Goal: Information Seeking & Learning: Learn about a topic

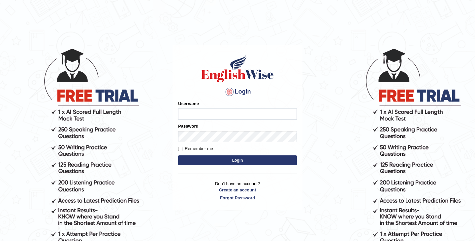
type input "sunainabudhathoki_parramatta"
click at [234, 161] on button "Login" at bounding box center [237, 160] width 119 height 10
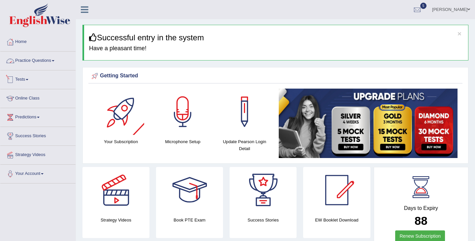
click at [38, 61] on link "Practice Questions" at bounding box center [37, 60] width 75 height 17
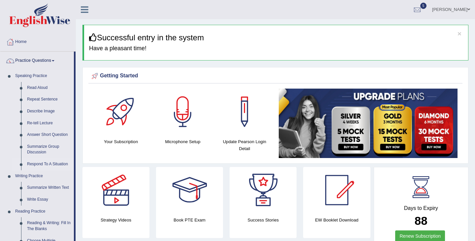
scroll to position [52, 0]
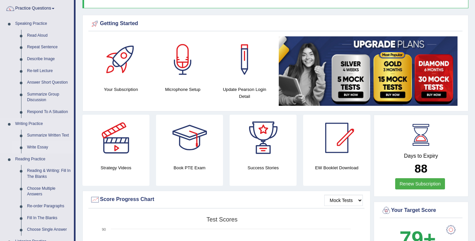
click at [40, 148] on link "Write Essay" at bounding box center [49, 147] width 50 height 12
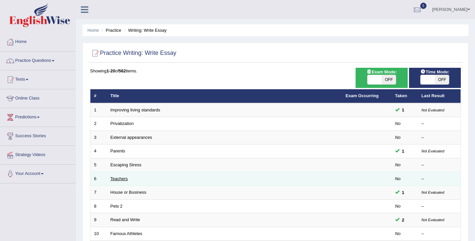
click at [118, 177] on link "Teachers" at bounding box center [119, 178] width 17 height 5
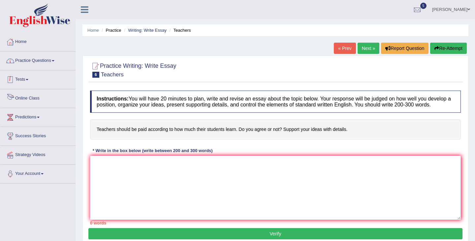
click at [35, 61] on link "Practice Questions" at bounding box center [37, 60] width 75 height 17
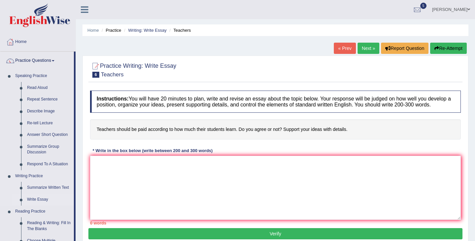
click at [40, 200] on link "Write Essay" at bounding box center [49, 199] width 50 height 12
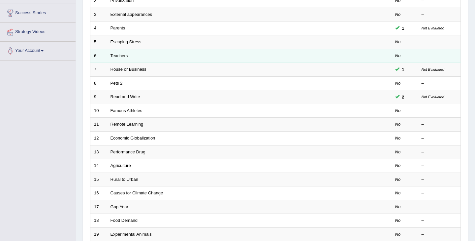
scroll to position [196, 0]
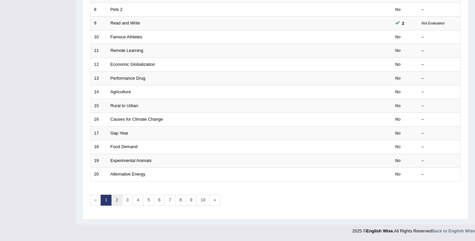
click at [118, 201] on link "2" at bounding box center [116, 199] width 11 height 11
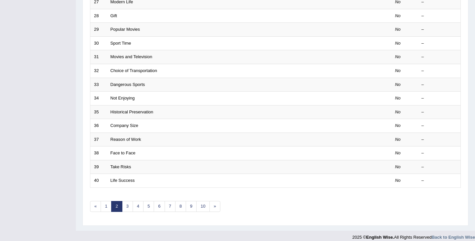
scroll to position [196, 0]
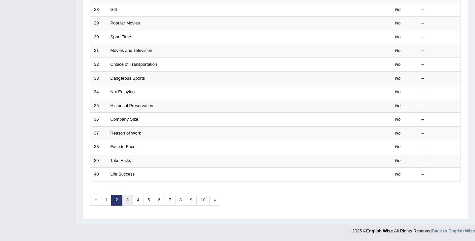
click at [131, 201] on link "3" at bounding box center [127, 199] width 11 height 11
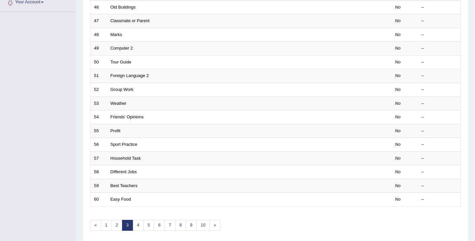
scroll to position [196, 0]
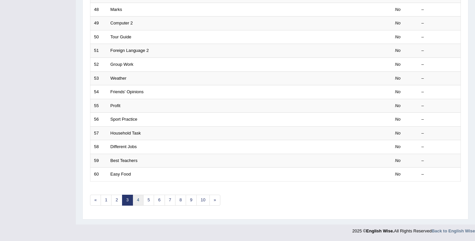
click at [136, 199] on link "4" at bounding box center [138, 199] width 11 height 11
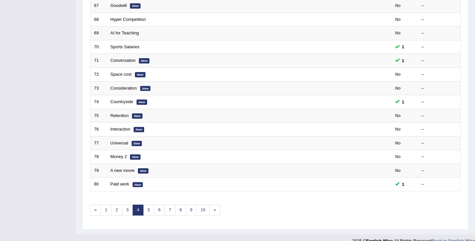
scroll to position [196, 0]
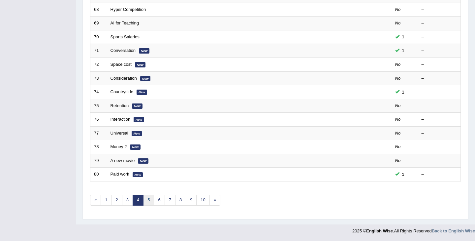
click at [149, 202] on link "5" at bounding box center [148, 199] width 11 height 11
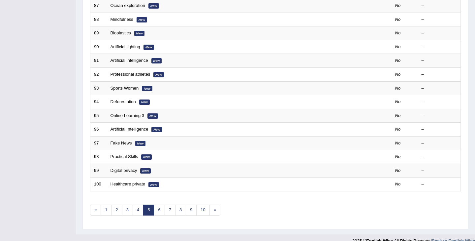
scroll to position [196, 0]
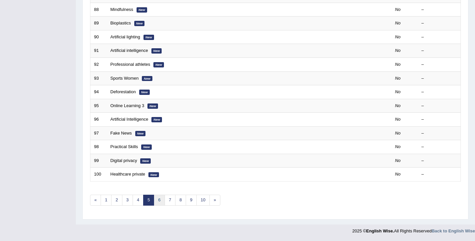
click at [159, 204] on link "6" at bounding box center [159, 199] width 11 height 11
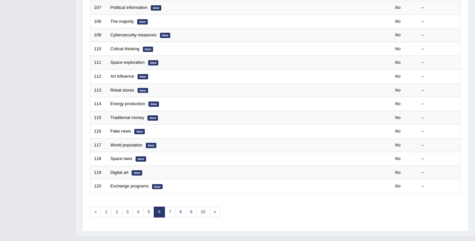
scroll to position [196, 0]
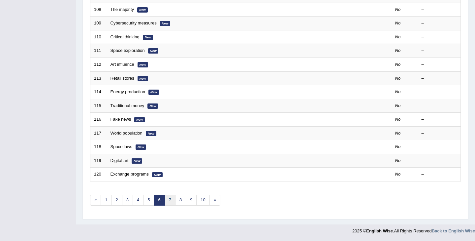
click at [168, 200] on link "7" at bounding box center [170, 199] width 11 height 11
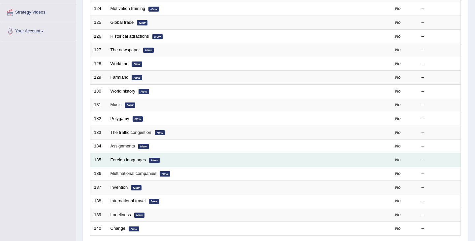
scroll to position [196, 0]
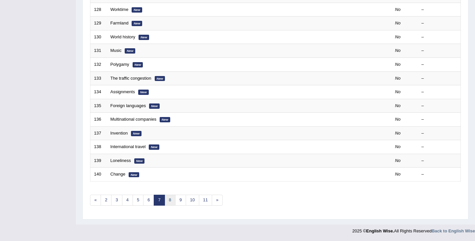
click at [168, 198] on link "8" at bounding box center [170, 199] width 11 height 11
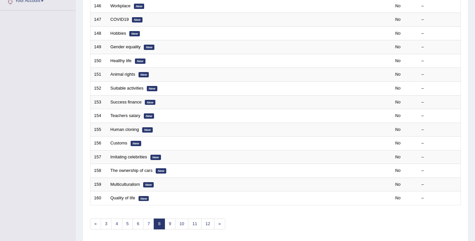
scroll to position [196, 0]
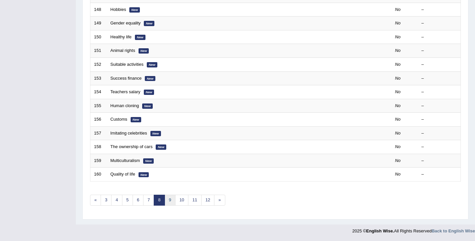
click at [168, 202] on link "9" at bounding box center [170, 199] width 11 height 11
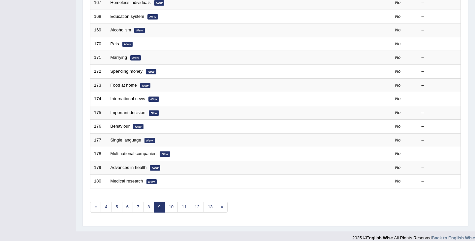
scroll to position [196, 0]
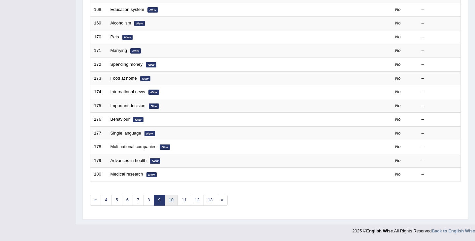
click at [175, 201] on link "10" at bounding box center [171, 199] width 13 height 11
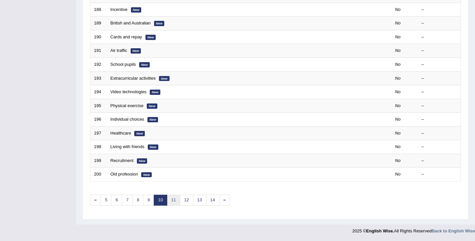
click at [176, 203] on link "11" at bounding box center [173, 199] width 13 height 11
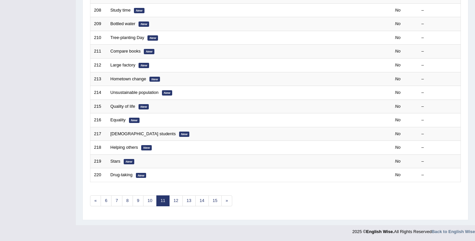
scroll to position [196, 0]
click at [175, 202] on link "12" at bounding box center [175, 199] width 13 height 11
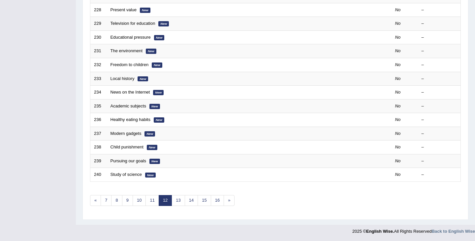
scroll to position [196, 0]
click at [178, 201] on link "13" at bounding box center [178, 199] width 13 height 11
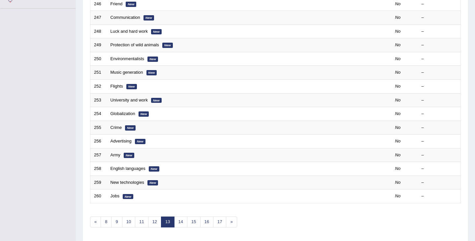
scroll to position [196, 0]
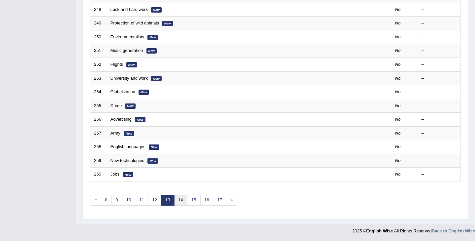
click at [182, 201] on link "14" at bounding box center [180, 199] width 13 height 11
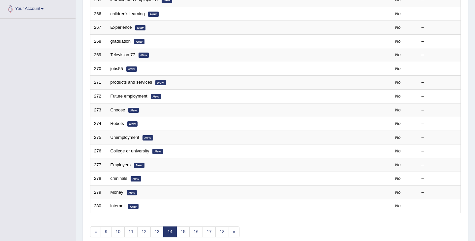
scroll to position [196, 0]
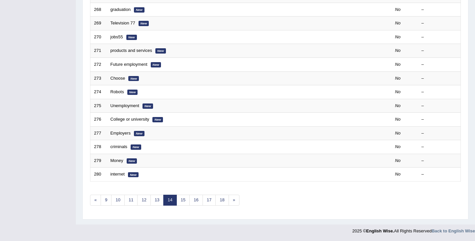
click at [182, 207] on div "Showing 261-280 of 562 items. # Title Exam Occurring Taken Last Result 261 famo…" at bounding box center [275, 42] width 371 height 342
click at [182, 205] on link "15" at bounding box center [183, 199] width 13 height 11
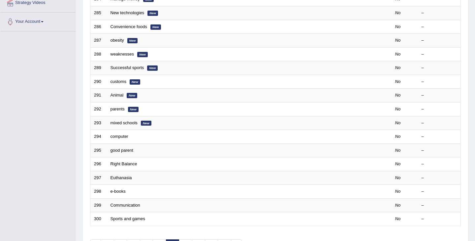
scroll to position [196, 0]
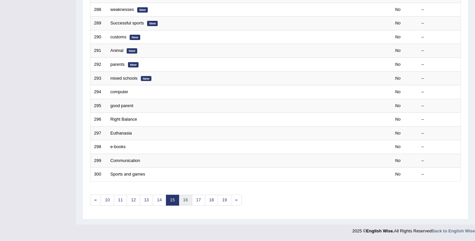
click at [189, 200] on link "16" at bounding box center [185, 199] width 13 height 11
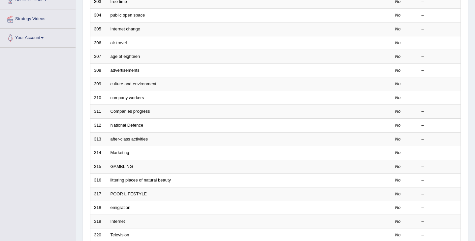
scroll to position [196, 0]
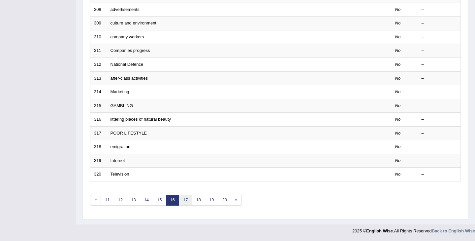
click at [188, 201] on link "17" at bounding box center [185, 199] width 13 height 11
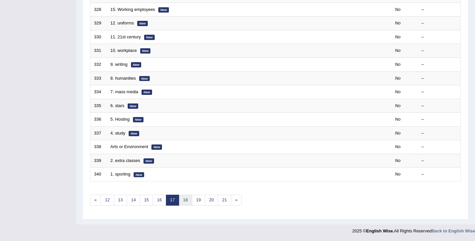
click at [187, 198] on link "18" at bounding box center [185, 199] width 13 height 11
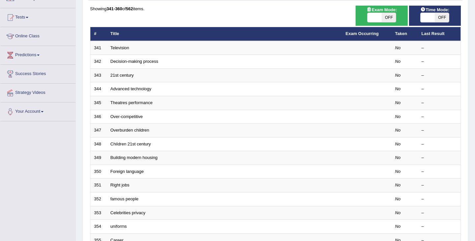
scroll to position [70, 0]
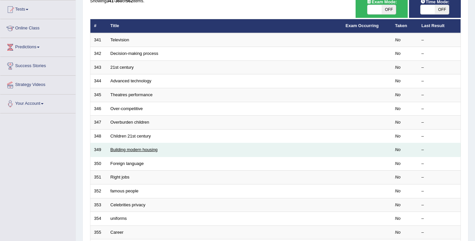
click at [138, 148] on link "Building modern housing" at bounding box center [134, 149] width 47 height 5
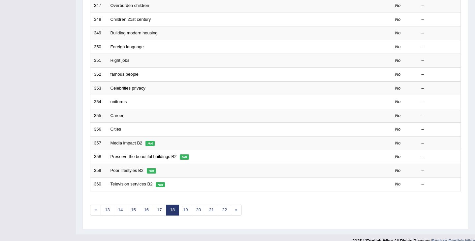
scroll to position [191, 0]
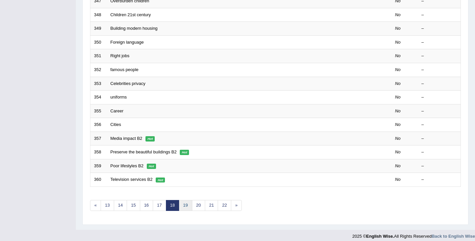
click at [186, 208] on link "19" at bounding box center [185, 205] width 13 height 11
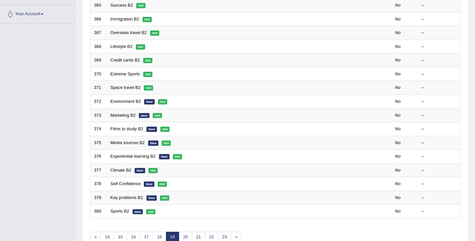
scroll to position [175, 0]
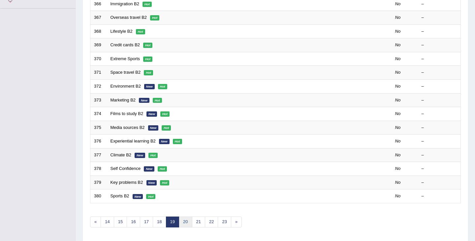
click at [187, 223] on link "20" at bounding box center [185, 221] width 13 height 11
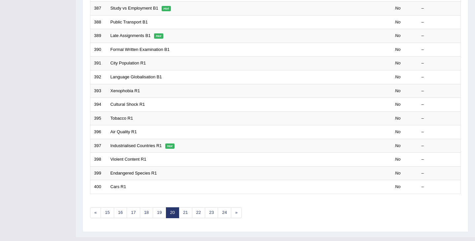
scroll to position [196, 0]
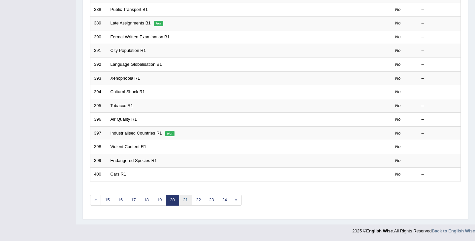
click at [186, 202] on link "21" at bounding box center [185, 199] width 13 height 11
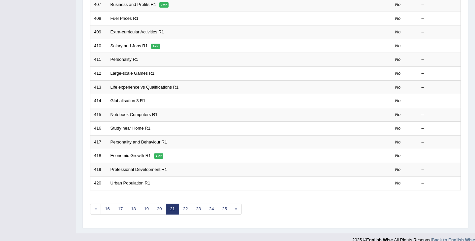
scroll to position [188, 0]
click at [186, 207] on link "22" at bounding box center [185, 208] width 13 height 11
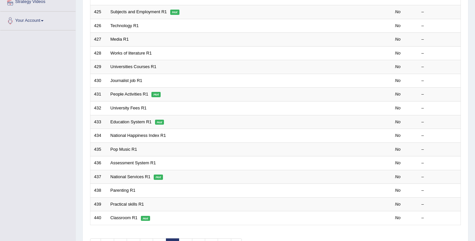
scroll to position [181, 0]
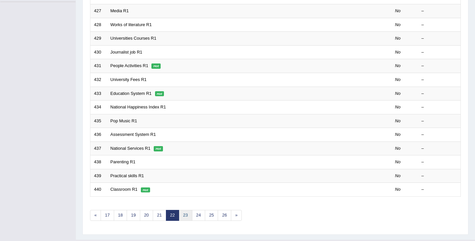
click at [186, 217] on link "23" at bounding box center [185, 215] width 13 height 11
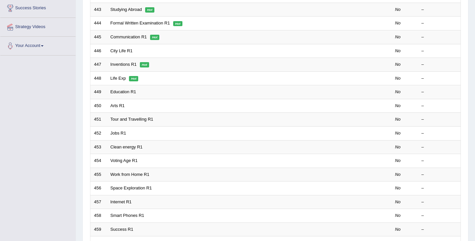
scroll to position [196, 0]
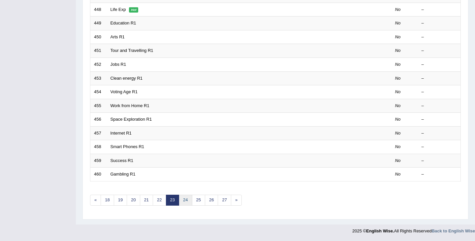
click at [186, 204] on link "24" at bounding box center [185, 199] width 13 height 11
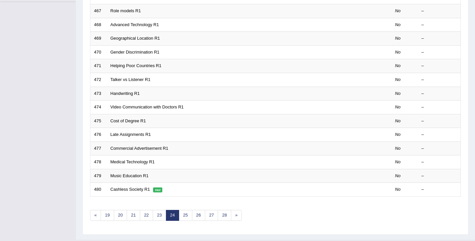
scroll to position [184, 0]
